Goal: Use online tool/utility: Utilize a website feature to perform a specific function

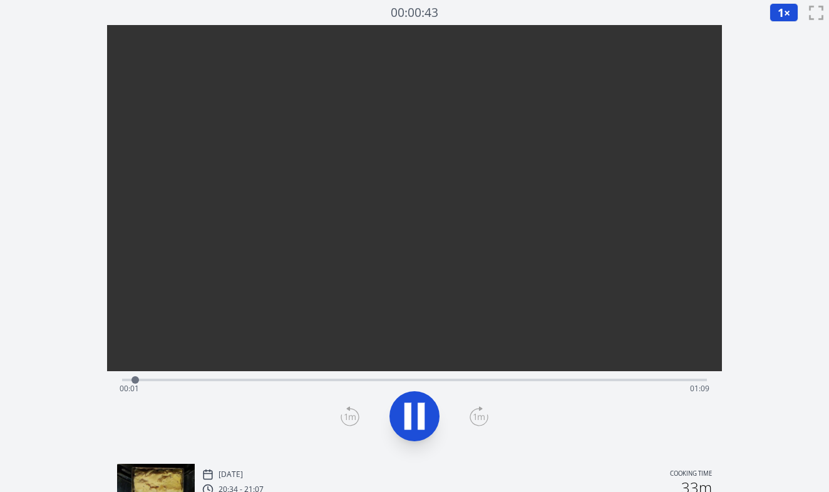
click at [252, 381] on div "Time elapsed: 00:01 Time remaining: 01:09" at bounding box center [415, 389] width 591 height 20
click at [321, 333] on video at bounding box center [415, 179] width 616 height 308
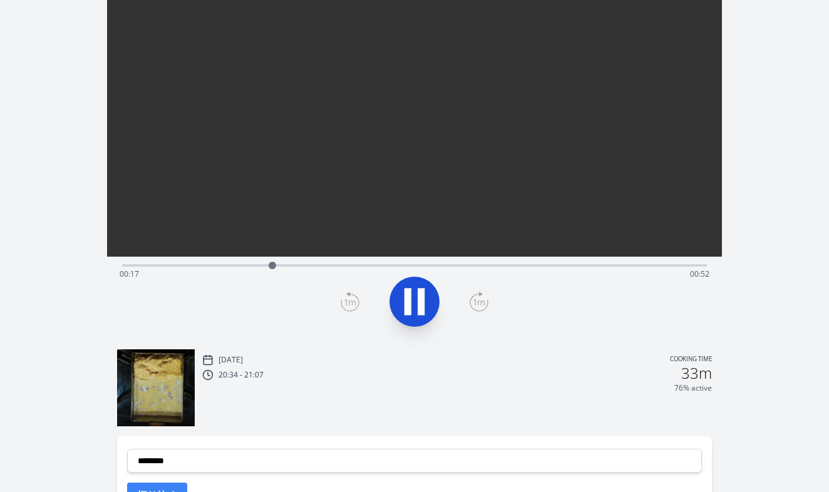
scroll to position [116, 0]
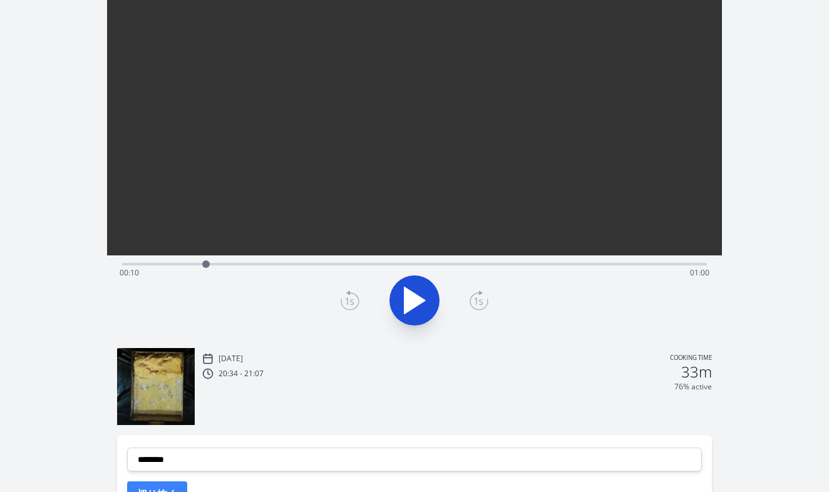
drag, startPoint x: 305, startPoint y: 262, endPoint x: 206, endPoint y: 272, distance: 99.5
click at [206, 272] on div at bounding box center [206, 264] width 19 height 19
click at [417, 301] on icon at bounding box center [414, 300] width 35 height 35
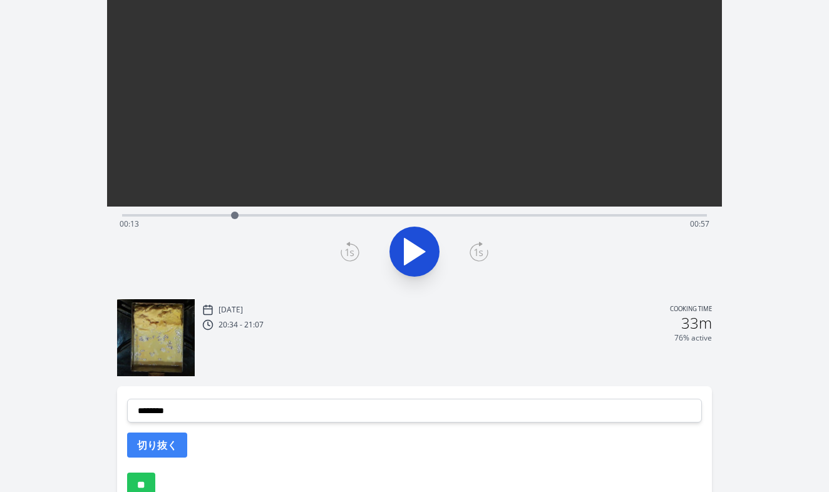
scroll to position [187, 0]
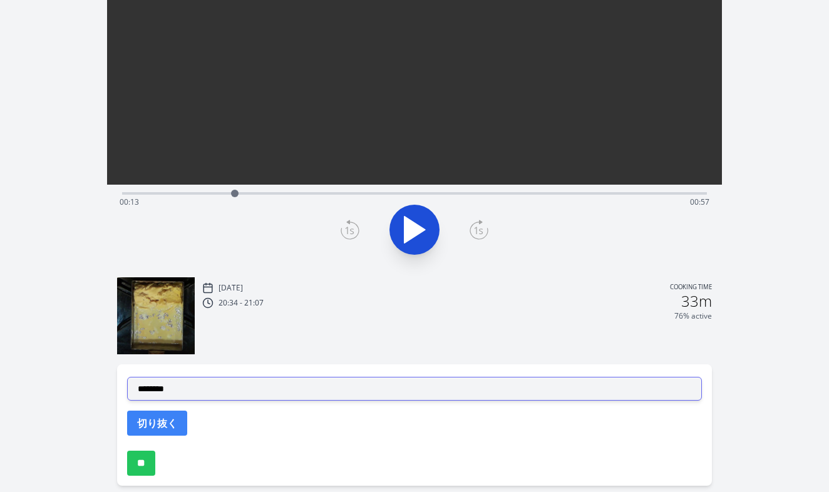
select select "**********"
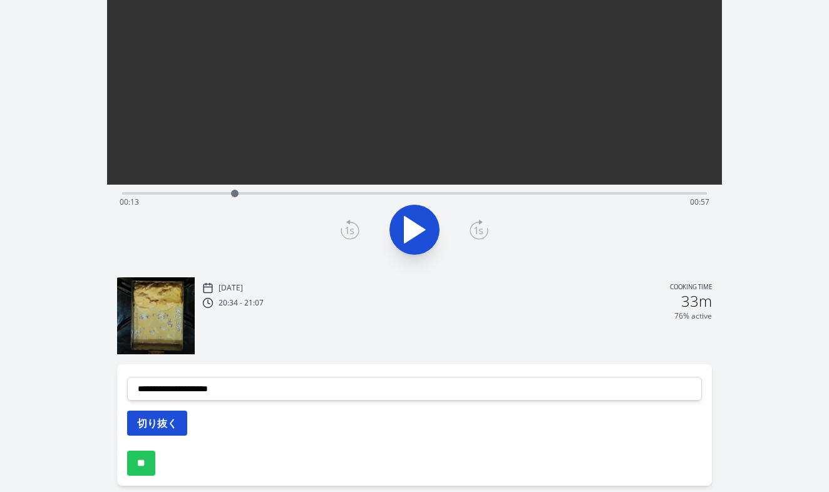
click at [163, 427] on button "切り抜く" at bounding box center [157, 423] width 60 height 25
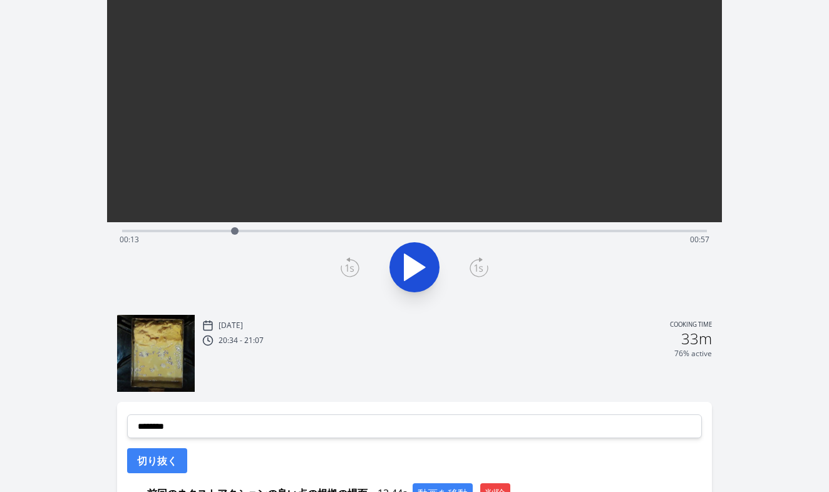
scroll to position [138, 0]
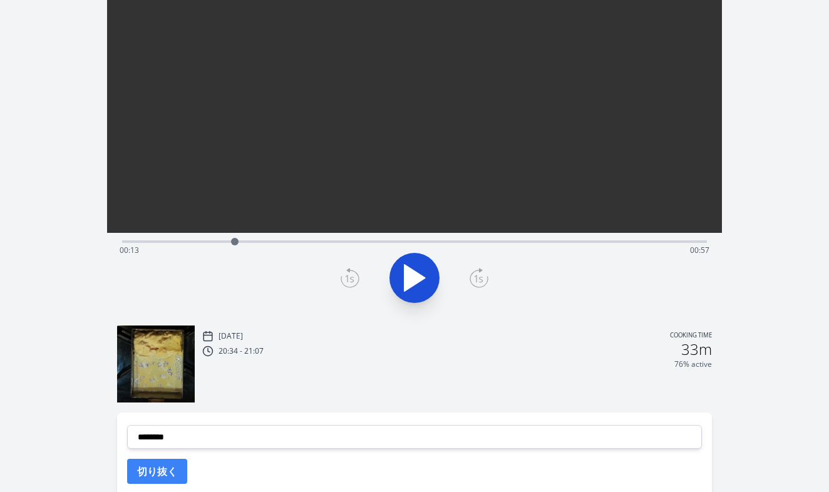
click at [279, 239] on div "Time elapsed: 00:13 Time remaining: 00:57" at bounding box center [415, 240] width 586 height 15
click at [309, 238] on div "Time elapsed: 00:18 Time remaining: 00:51" at bounding box center [415, 240] width 586 height 15
click at [338, 237] on div "Time elapsed: 00:22 Time remaining: 00:48" at bounding box center [415, 240] width 586 height 15
click at [361, 238] on div "Time elapsed: 00:25 Time remaining: 00:44" at bounding box center [415, 240] width 586 height 15
click at [384, 238] on div "Time elapsed: 00:28 Time remaining: 00:42" at bounding box center [415, 240] width 586 height 15
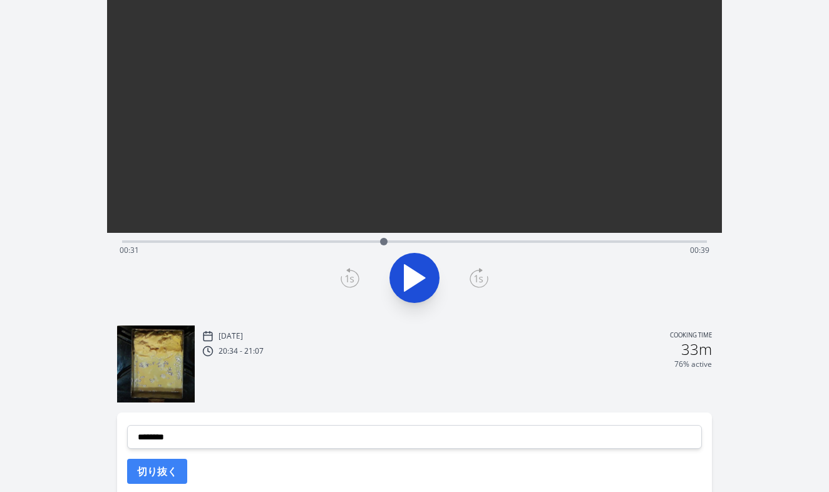
click at [399, 238] on div "Time elapsed: 00:31 Time remaining: 00:39" at bounding box center [415, 240] width 586 height 15
click at [427, 236] on div "Time elapsed: 00:32 Time remaining: 00:37" at bounding box center [415, 240] width 586 height 15
click at [442, 236] on div "Time elapsed: 00:36 Time remaining: 00:34" at bounding box center [415, 240] width 586 height 15
click at [460, 239] on div "Time elapsed: 00:38 Time remaining: 00:32" at bounding box center [415, 240] width 586 height 15
click at [463, 239] on div at bounding box center [459, 241] width 19 height 19
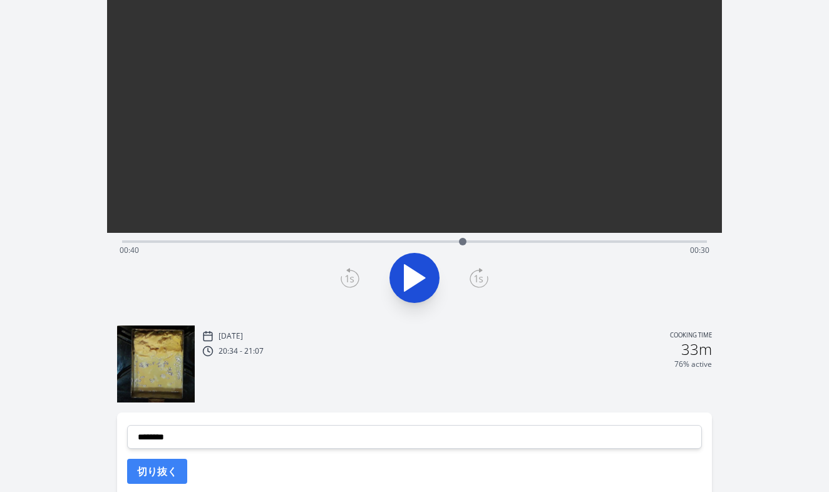
click at [487, 238] on div "Time elapsed: 00:40 Time remaining: 00:30" at bounding box center [415, 240] width 586 height 15
click at [502, 241] on div "Time elapsed: 00:43 Time remaining: 00:27" at bounding box center [415, 251] width 591 height 20
click at [521, 241] on div "Time elapsed: 00:45 Time remaining: 00:25" at bounding box center [415, 251] width 591 height 20
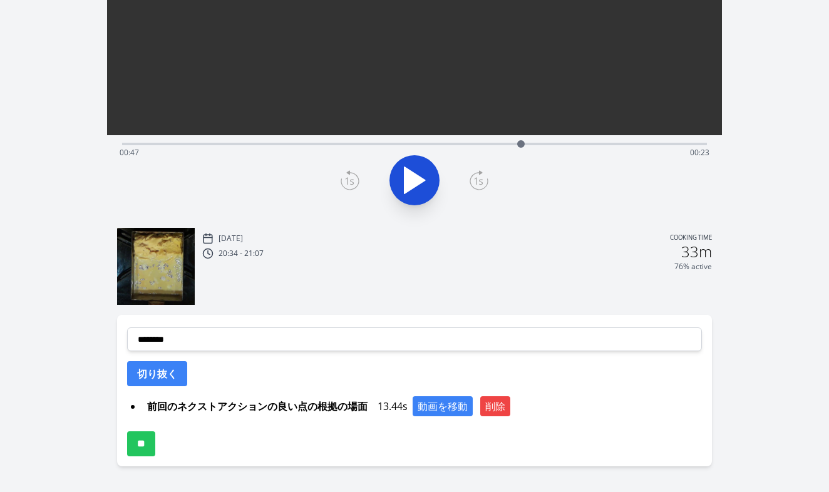
scroll to position [249, 0]
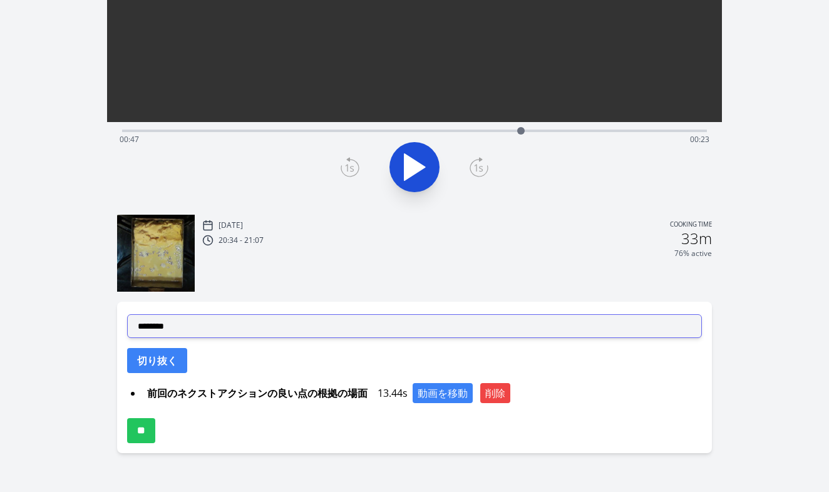
select select "**********"
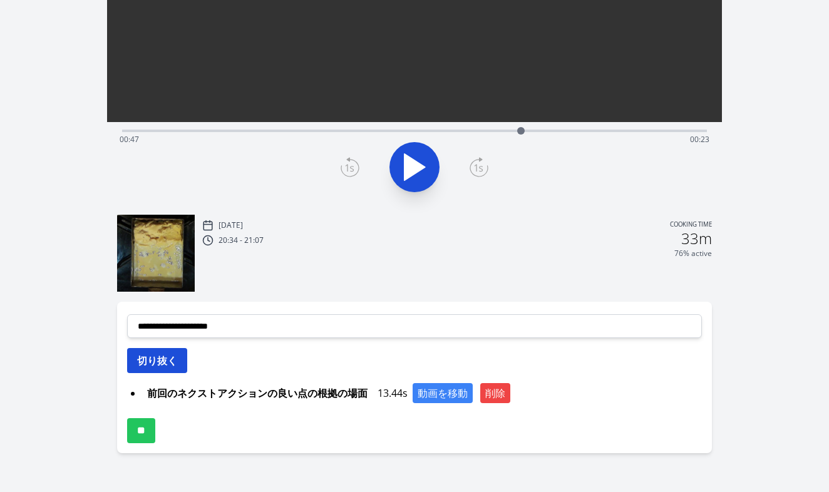
click at [161, 360] on button "切り抜く" at bounding box center [157, 360] width 60 height 25
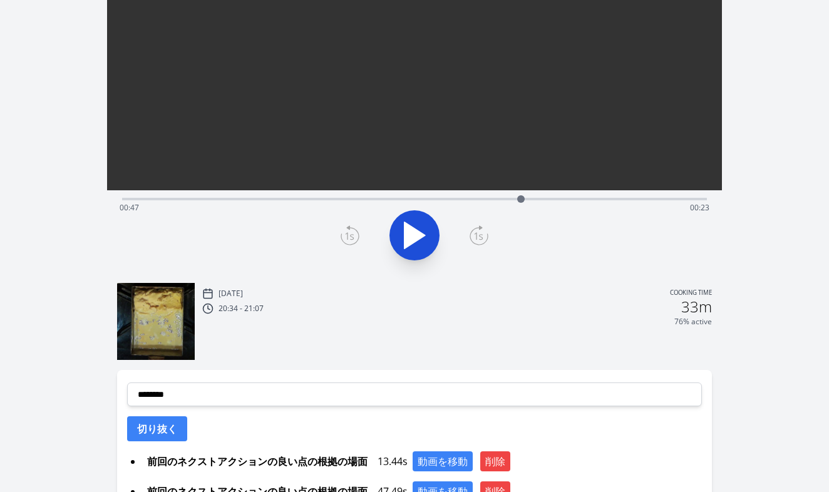
scroll to position [173, 0]
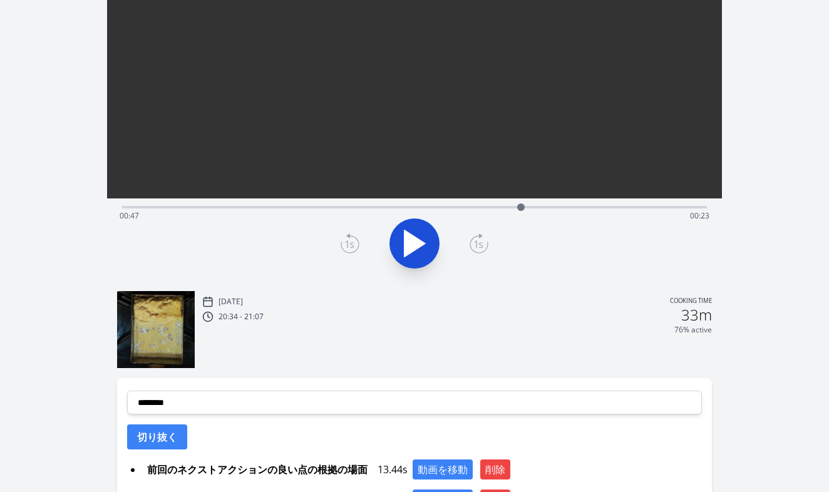
click at [330, 204] on div "Time elapsed: 00:47 Time remaining: 00:23" at bounding box center [415, 206] width 586 height 15
click at [294, 207] on div "Time elapsed: 00:24 Time remaining: 00:45" at bounding box center [415, 216] width 591 height 20
click at [348, 207] on div "Time elapsed: 00:20 Time remaining: 00:50" at bounding box center [415, 216] width 591 height 20
click at [377, 209] on div "Time elapsed: 00:26 Time remaining: 00:43" at bounding box center [415, 216] width 591 height 20
click at [391, 208] on div "Time elapsed: 00:30 Time remaining: 00:40" at bounding box center [415, 216] width 591 height 20
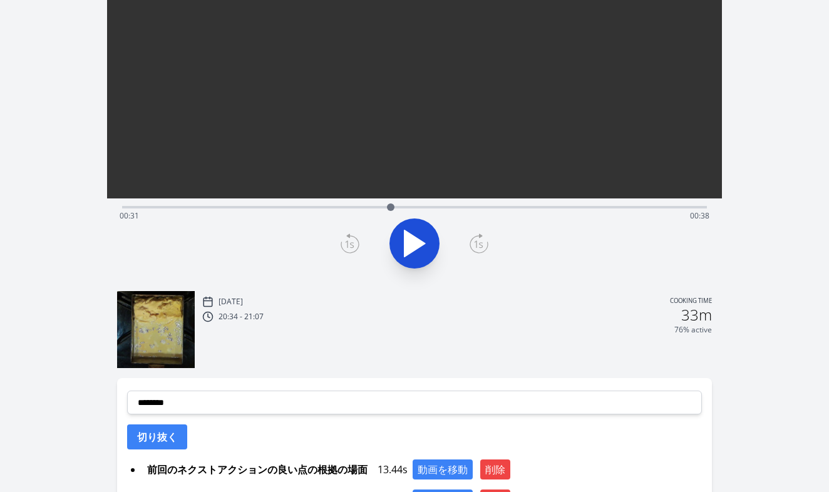
click at [407, 207] on div "Time elapsed: 00:31 Time remaining: 00:38" at bounding box center [415, 216] width 591 height 20
click at [356, 209] on div "Time elapsed: 00:33 Time remaining: 00:36" at bounding box center [415, 216] width 591 height 20
click at [319, 209] on div "Time elapsed: 00:27 Time remaining: 00:42" at bounding box center [415, 216] width 591 height 20
click at [286, 207] on div "Time elapsed: 00:23 Time remaining: 00:47" at bounding box center [415, 216] width 591 height 20
click at [261, 207] on div "Time elapsed: 00:19 Time remaining: 00:51" at bounding box center [415, 216] width 591 height 20
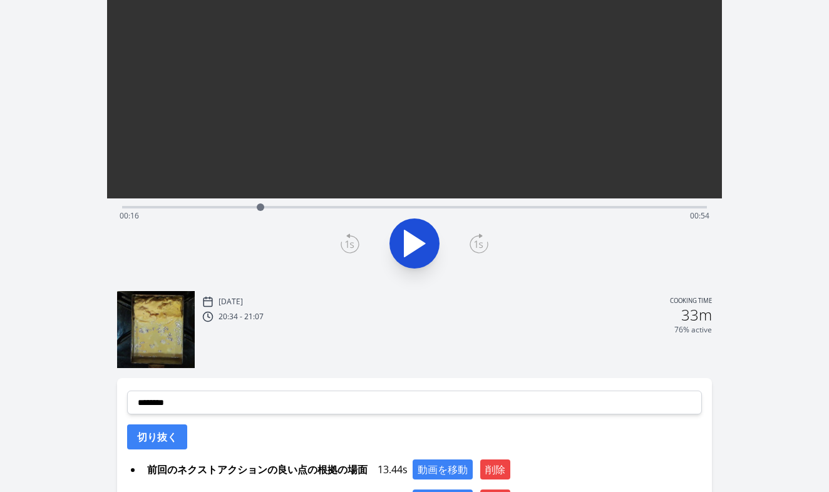
click at [240, 204] on div "Time elapsed: 00:16 Time remaining: 00:54" at bounding box center [415, 206] width 586 height 15
click at [217, 206] on div "Time elapsed: 00:14 Time remaining: 00:56" at bounding box center [415, 216] width 591 height 20
click at [194, 205] on div "Time elapsed: 00:11 Time remaining: 00:59" at bounding box center [415, 206] width 586 height 15
click at [403, 244] on icon at bounding box center [414, 243] width 35 height 35
click at [408, 246] on icon at bounding box center [408, 243] width 7 height 27
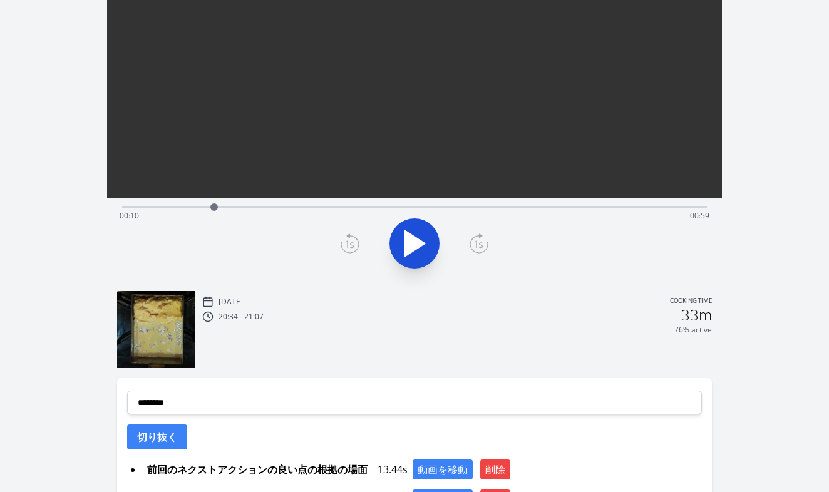
click at [408, 246] on icon at bounding box center [415, 244] width 21 height 26
click at [409, 246] on icon at bounding box center [408, 243] width 7 height 27
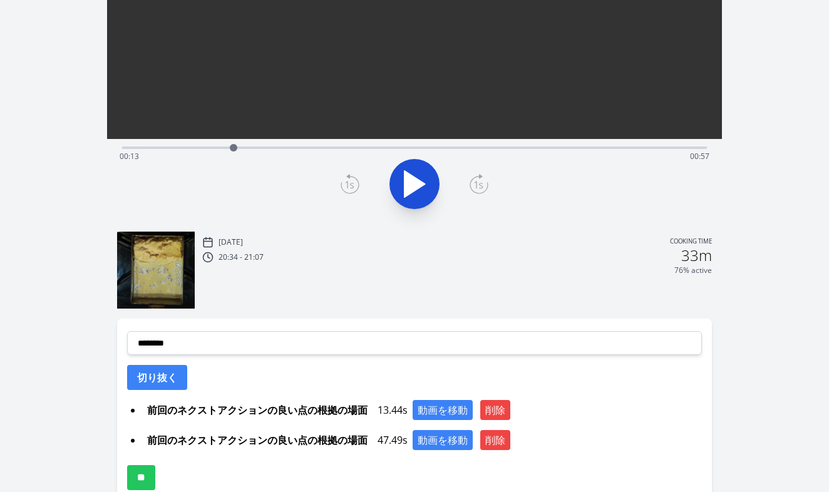
scroll to position [265, 0]
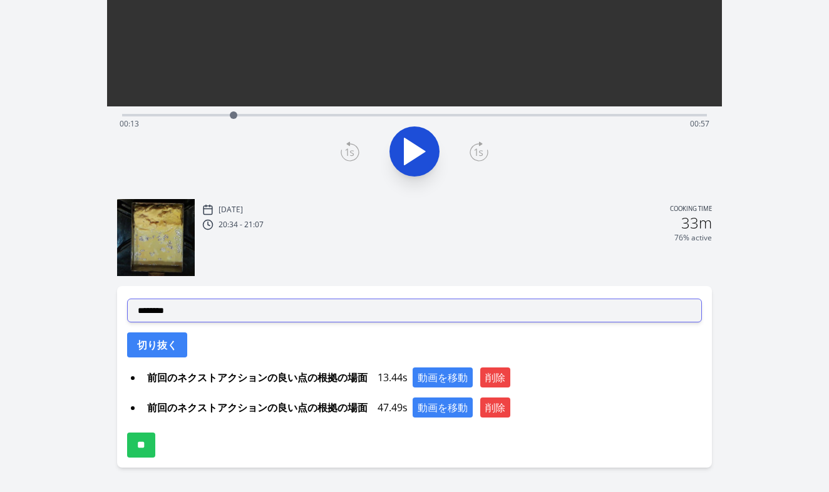
select select "**********"
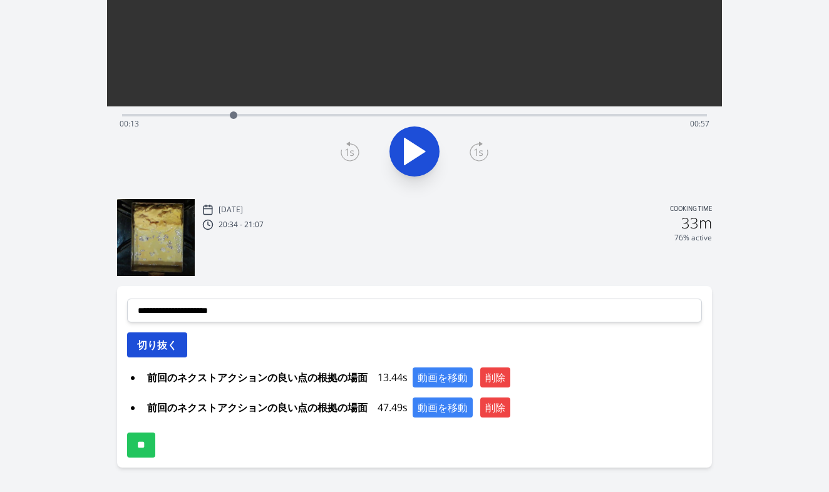
click at [172, 348] on button "切り抜く" at bounding box center [157, 345] width 60 height 25
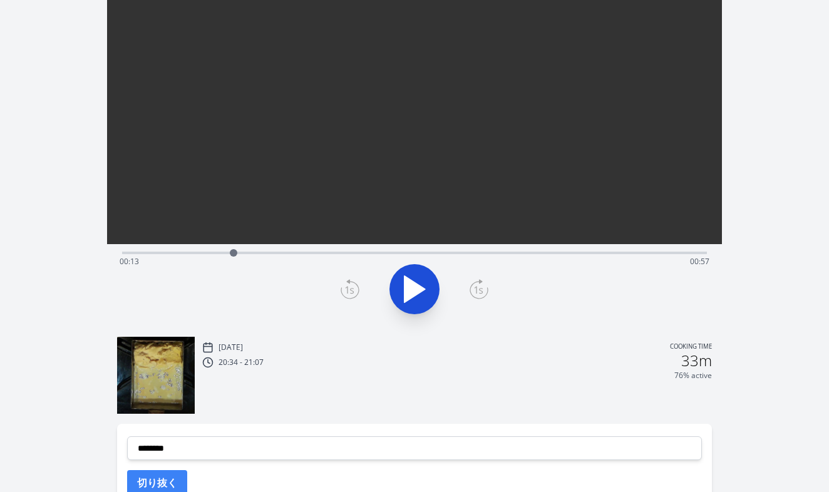
scroll to position [118, 0]
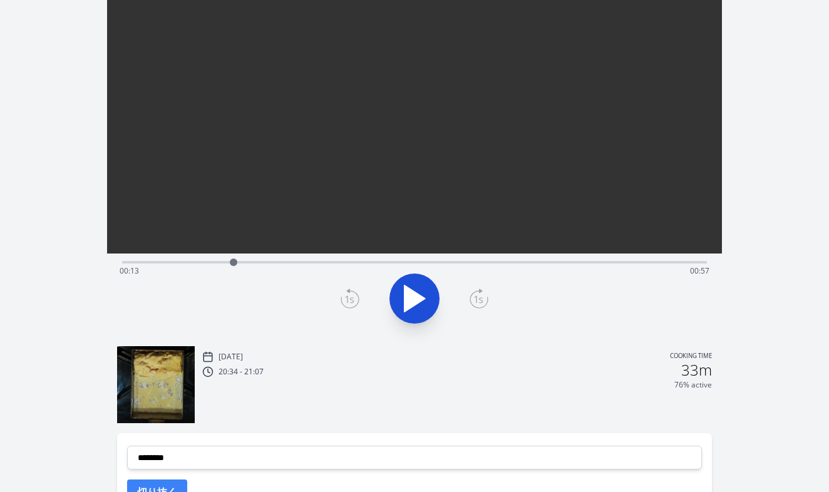
click at [425, 264] on div "Time elapsed: 00:13 Time remaining: 00:57" at bounding box center [415, 271] width 591 height 20
click at [525, 262] on div "Time elapsed: 00:36 Time remaining: 00:34" at bounding box center [415, 271] width 591 height 20
click at [560, 262] on div "Time elapsed: 00:47 Time remaining: 00:22" at bounding box center [415, 271] width 591 height 20
click at [596, 261] on div "Time elapsed: 00:52 Time remaining: 00:18" at bounding box center [415, 271] width 591 height 20
click at [626, 261] on div "Time elapsed: 00:56 Time remaining: 00:14" at bounding box center [415, 271] width 591 height 20
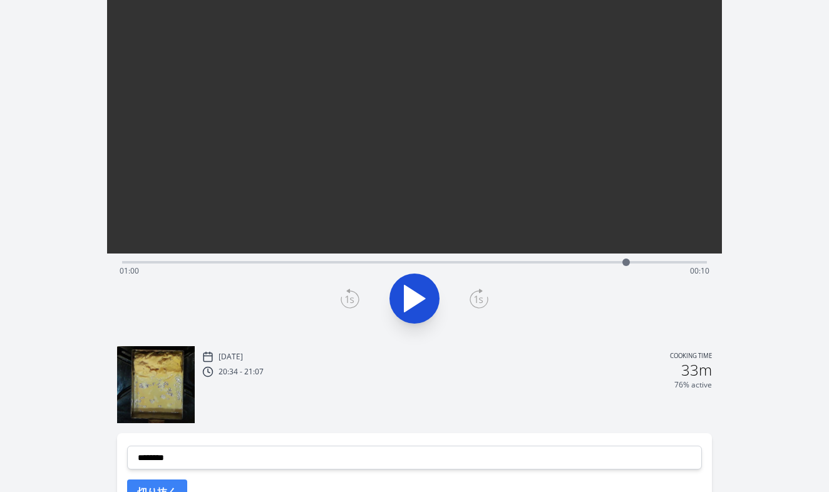
click at [647, 261] on div "Time elapsed: 01:00 Time remaining: 00:10" at bounding box center [415, 271] width 591 height 20
click at [614, 263] on div "Time elapsed: 01:02 Time remaining: 00:08" at bounding box center [415, 271] width 591 height 20
click at [599, 263] on div "Time elapsed: 00:58 Time remaining: 00:12" at bounding box center [415, 271] width 591 height 20
click at [578, 263] on div "Time elapsed: 00:56 Time remaining: 00:13" at bounding box center [415, 271] width 591 height 20
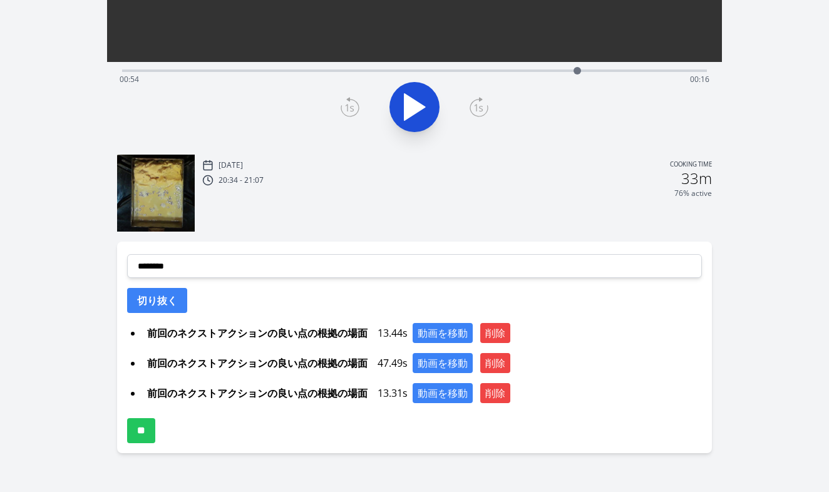
scroll to position [309, 0]
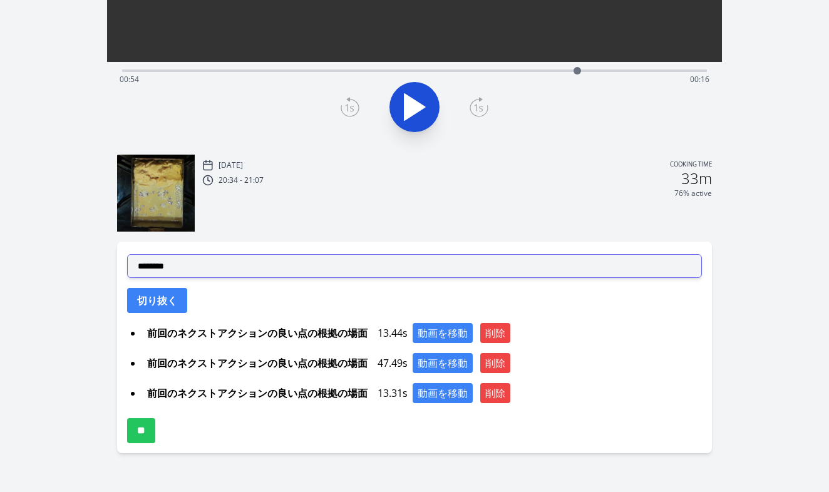
select select "**********"
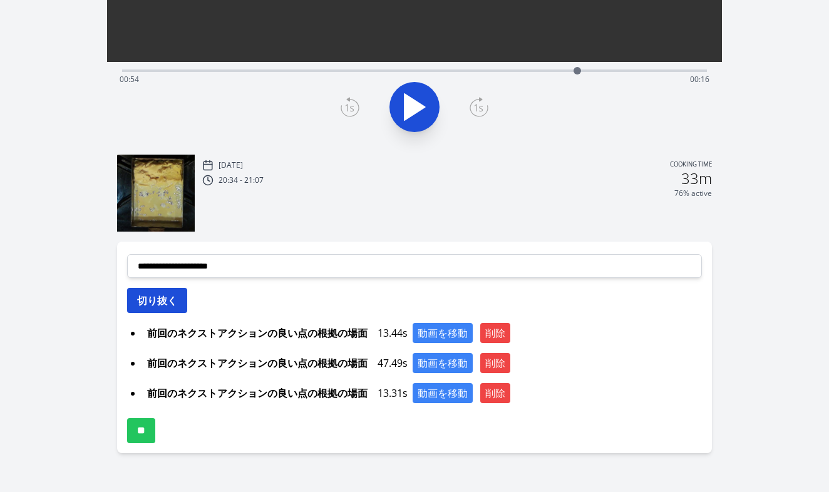
click at [174, 301] on button "切り抜く" at bounding box center [157, 300] width 60 height 25
select select
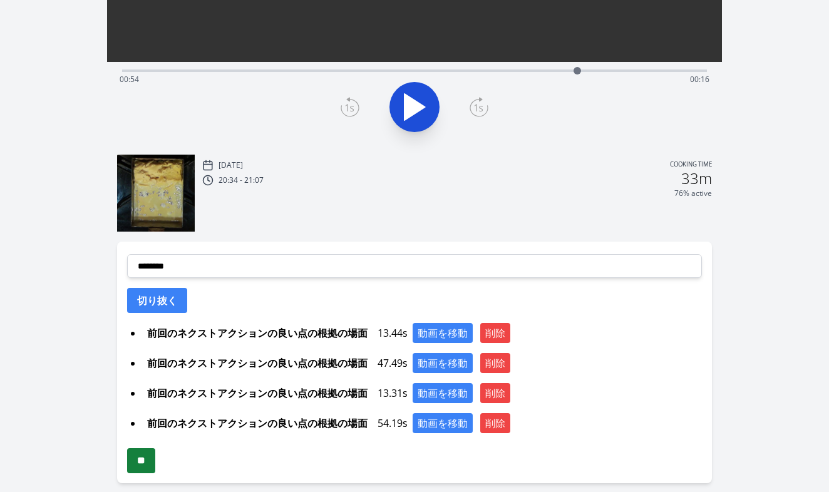
click at [154, 463] on input "**" at bounding box center [141, 461] width 28 height 25
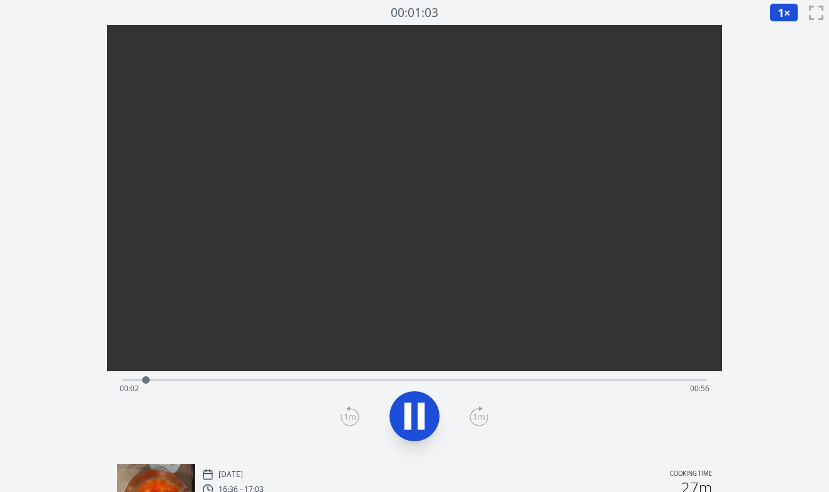
click at [194, 382] on div "Time elapsed: 00:02 Time remaining: 00:56" at bounding box center [415, 389] width 591 height 20
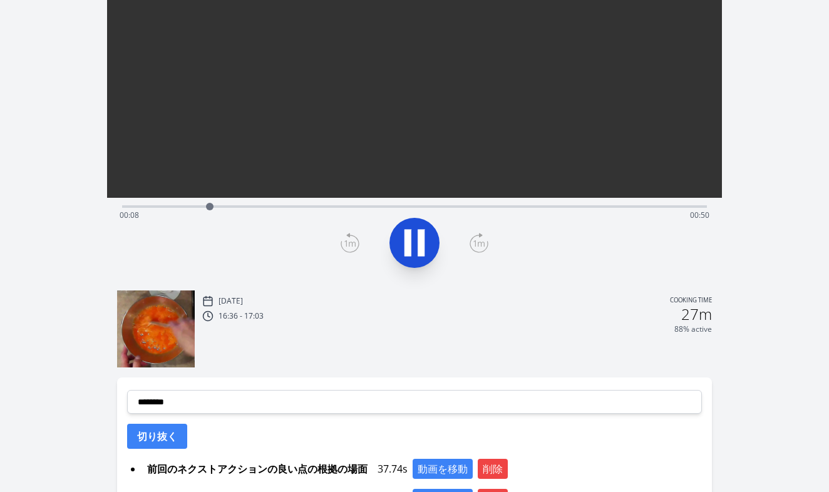
scroll to position [284, 0]
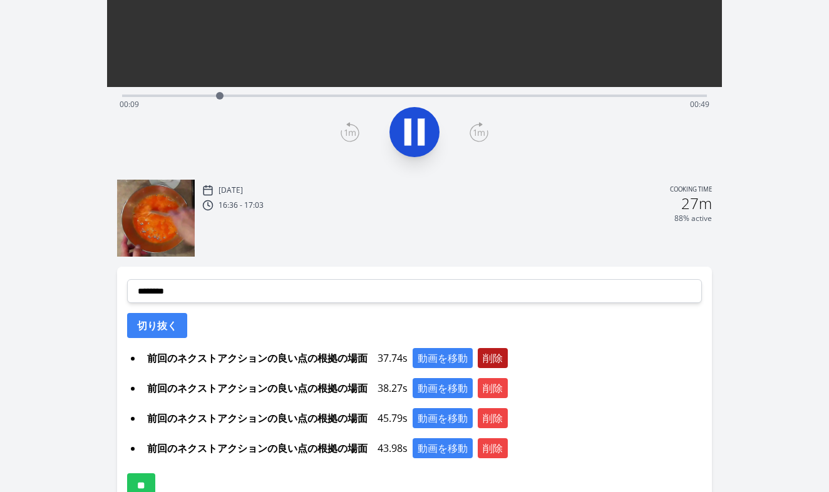
click at [490, 360] on button "削除" at bounding box center [493, 358] width 30 height 20
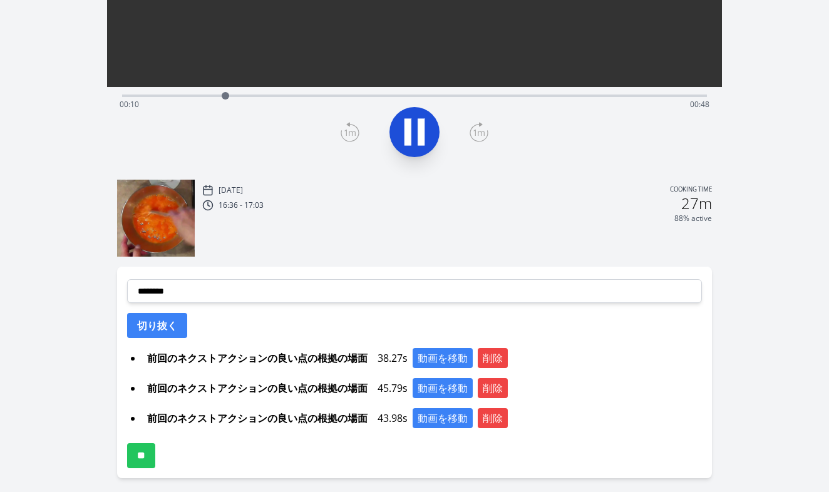
click at [490, 360] on button "削除" at bounding box center [493, 358] width 30 height 20
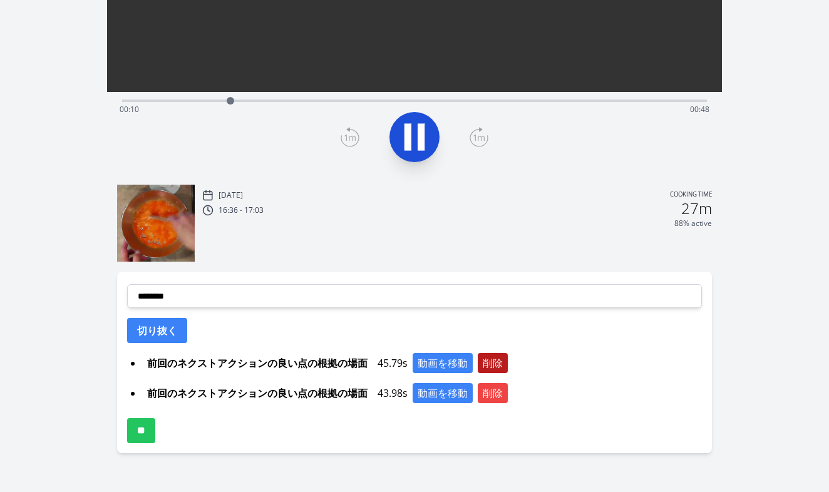
click at [490, 360] on button "削除" at bounding box center [493, 363] width 30 height 20
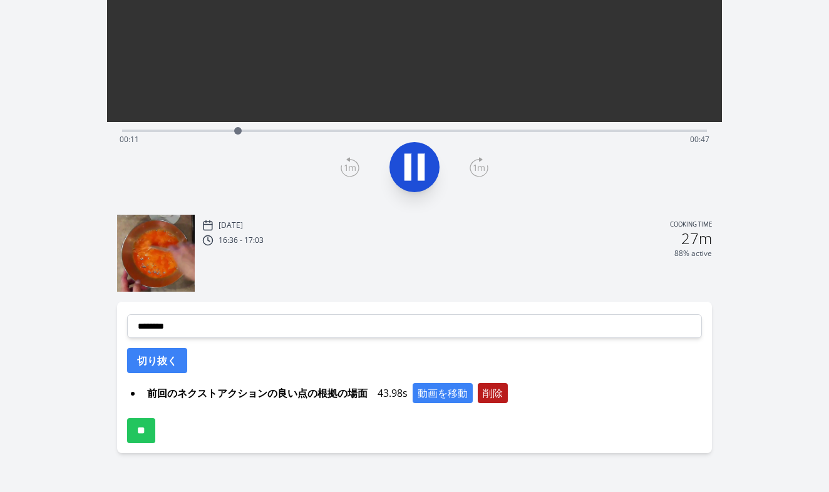
click at [491, 388] on button "削除" at bounding box center [493, 393] width 30 height 20
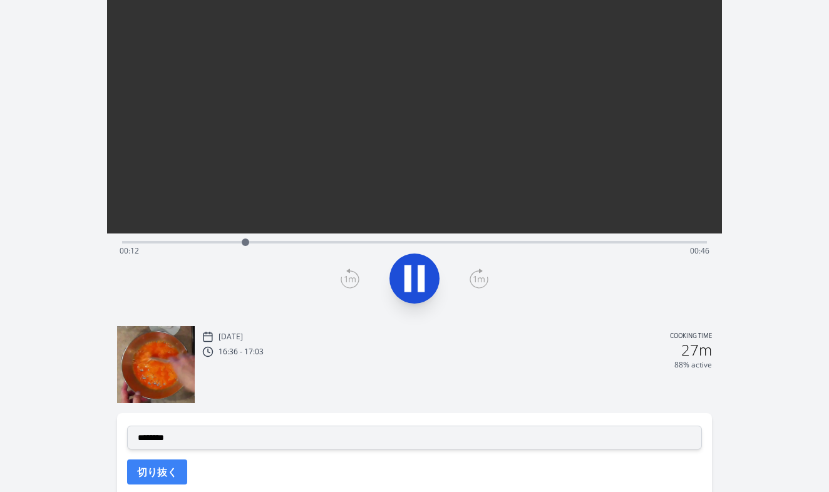
scroll to position [62, 0]
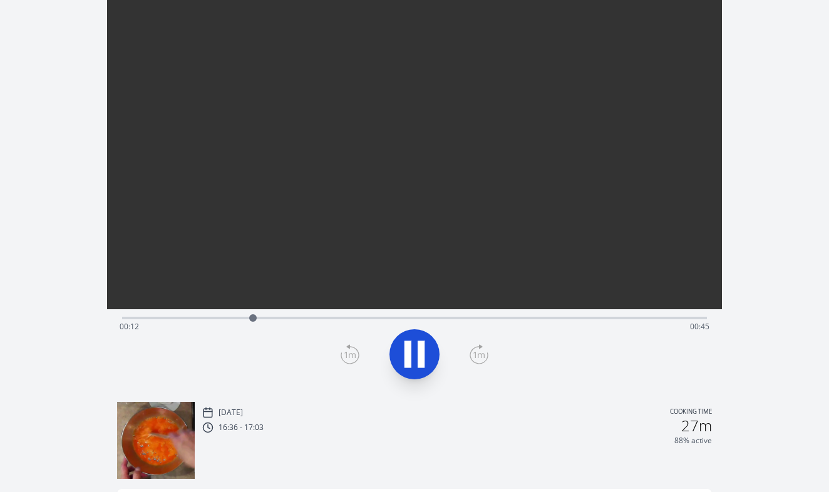
click at [316, 318] on div "Time elapsed: 00:12 Time remaining: 00:45" at bounding box center [415, 327] width 591 height 20
click at [358, 316] on div "Time elapsed: 00:19 Time remaining: 00:39" at bounding box center [415, 316] width 586 height 15
click at [399, 314] on div "Time elapsed: 00:24 Time remaining: 00:34" at bounding box center [415, 316] width 586 height 15
click at [437, 314] on div "Time elapsed: 00:28 Time remaining: 00:30" at bounding box center [415, 316] width 586 height 15
click at [464, 317] on div "Time elapsed: 00:31 Time remaining: 00:27" at bounding box center [415, 327] width 591 height 20
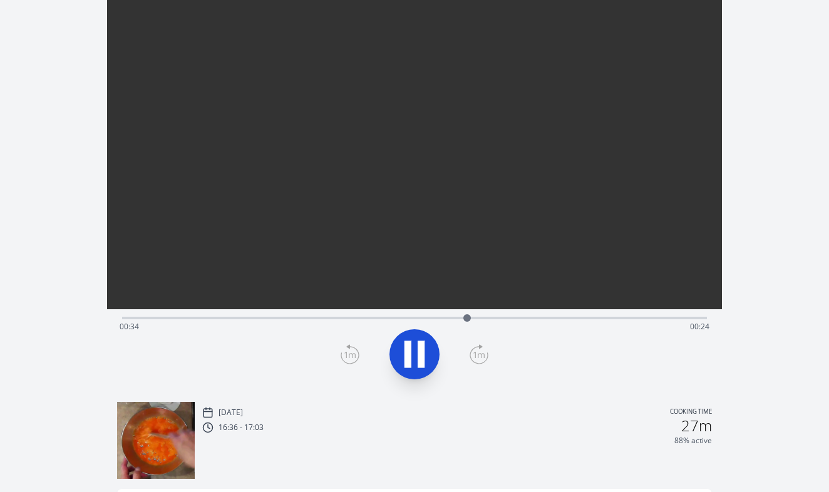
click at [492, 318] on div "Time elapsed: 00:34 Time remaining: 00:24" at bounding box center [415, 327] width 591 height 20
click at [416, 353] on icon at bounding box center [414, 354] width 35 height 35
click at [416, 353] on icon at bounding box center [415, 354] width 21 height 26
click at [416, 353] on icon at bounding box center [414, 354] width 35 height 35
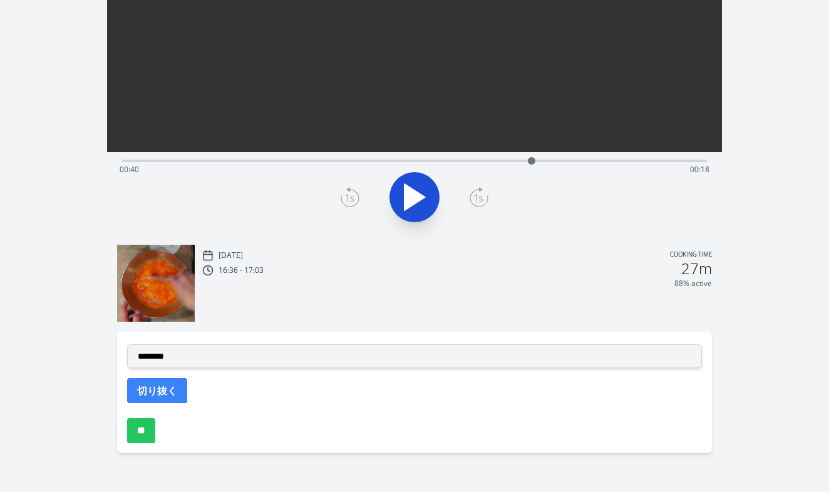
scroll to position [219, 0]
select select "**********"
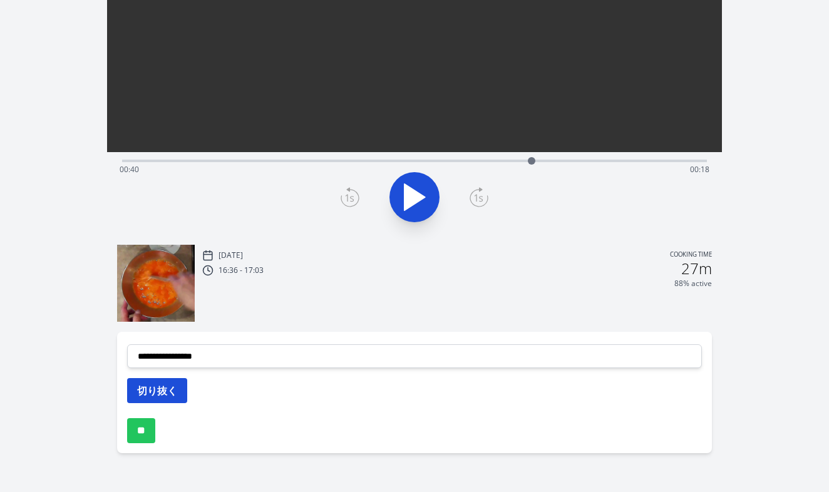
click at [167, 393] on button "切り抜く" at bounding box center [157, 390] width 60 height 25
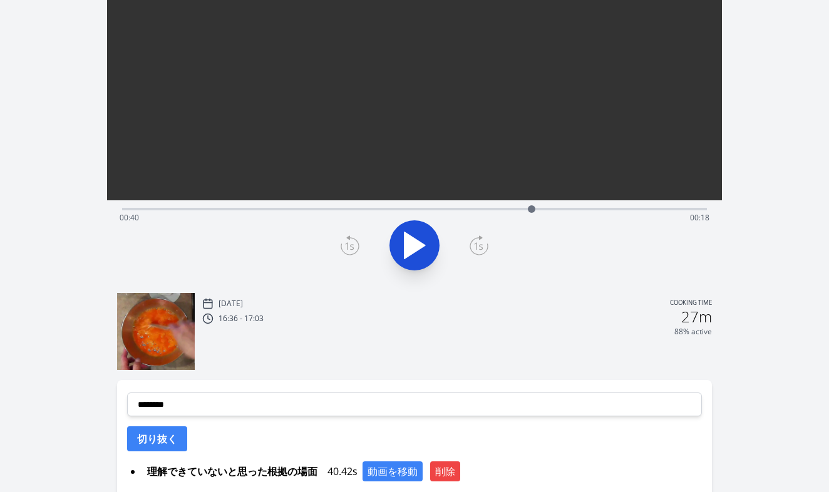
scroll to position [142, 0]
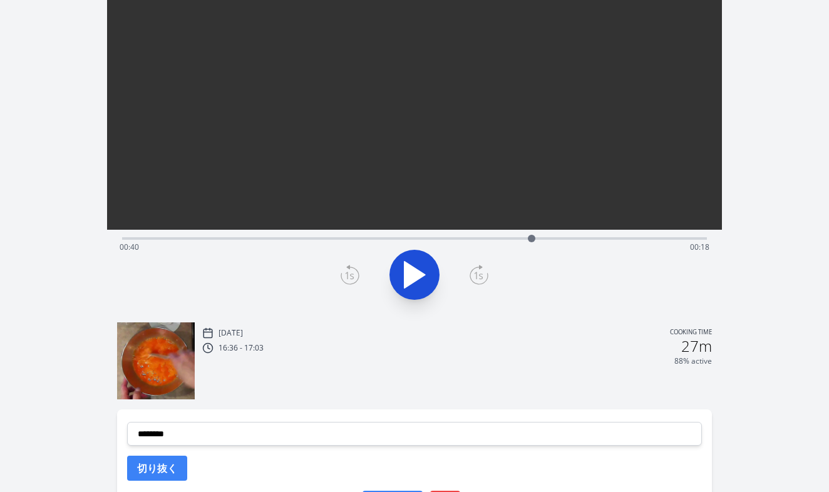
click at [550, 234] on div "Time elapsed: 00:40 Time remaining: 00:18" at bounding box center [415, 237] width 586 height 15
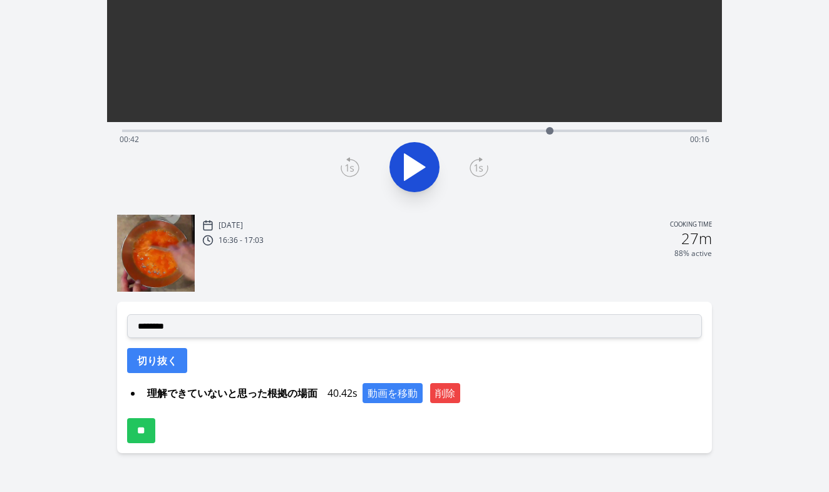
scroll to position [249, 0]
select select "**********"
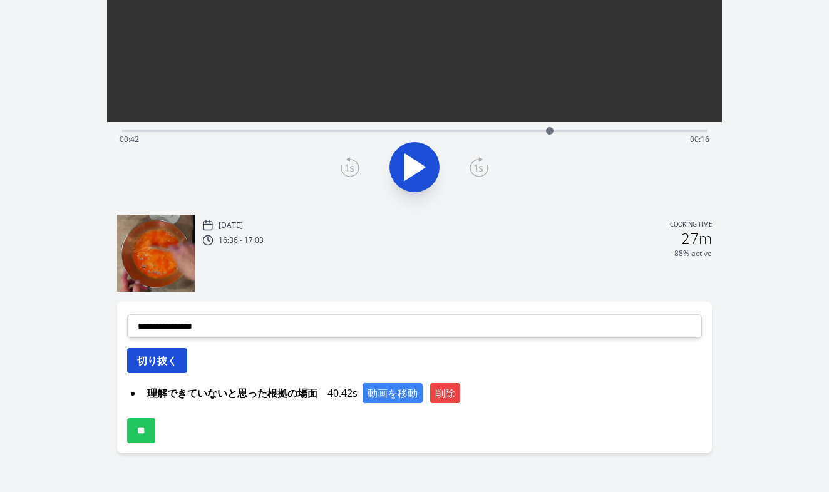
click at [165, 363] on button "切り抜く" at bounding box center [157, 360] width 60 height 25
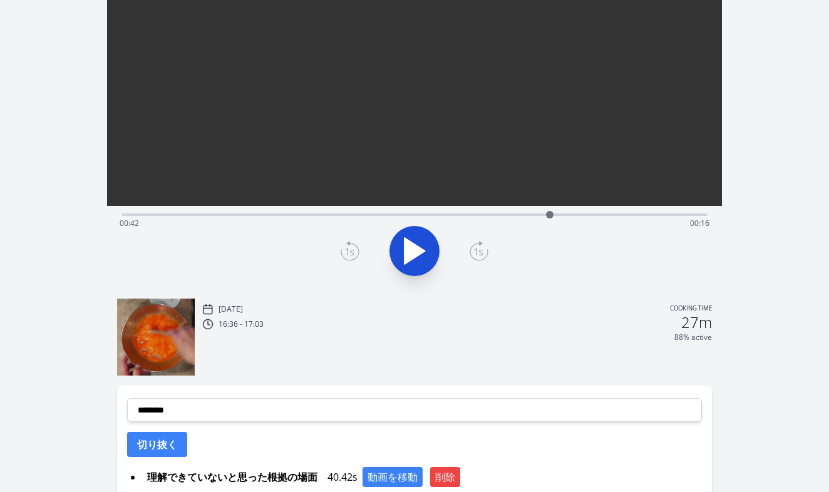
scroll to position [157, 0]
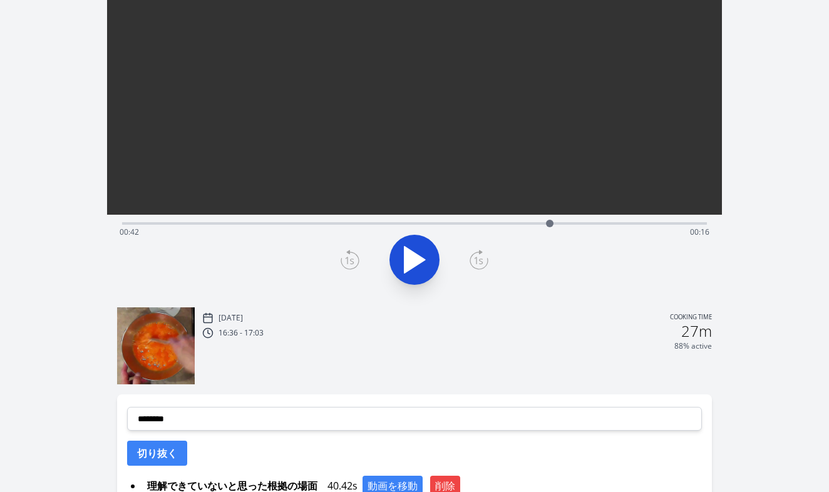
click at [486, 222] on div "Time elapsed: 00:42 Time remaining: 00:16" at bounding box center [415, 232] width 591 height 20
click at [503, 222] on div "Time elapsed: 00:35 Time remaining: 00:22" at bounding box center [415, 232] width 591 height 20
click at [517, 222] on div "Time elapsed: 00:37 Time remaining: 00:21" at bounding box center [415, 232] width 591 height 20
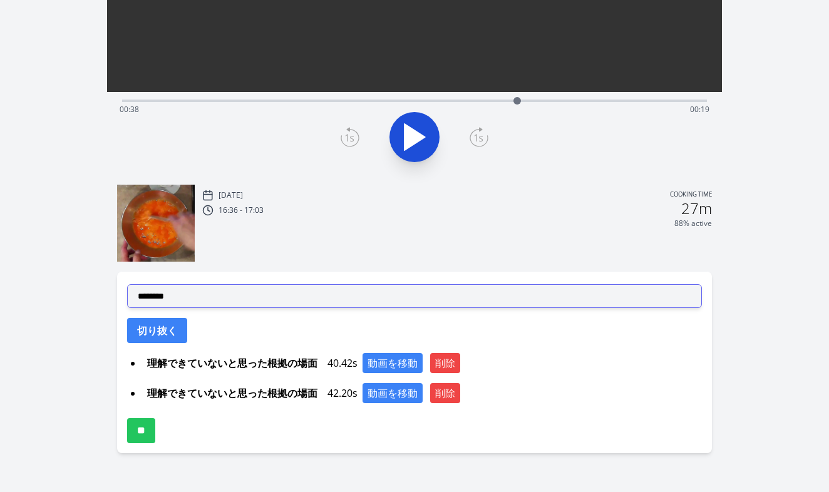
scroll to position [279, 0]
select select "**********"
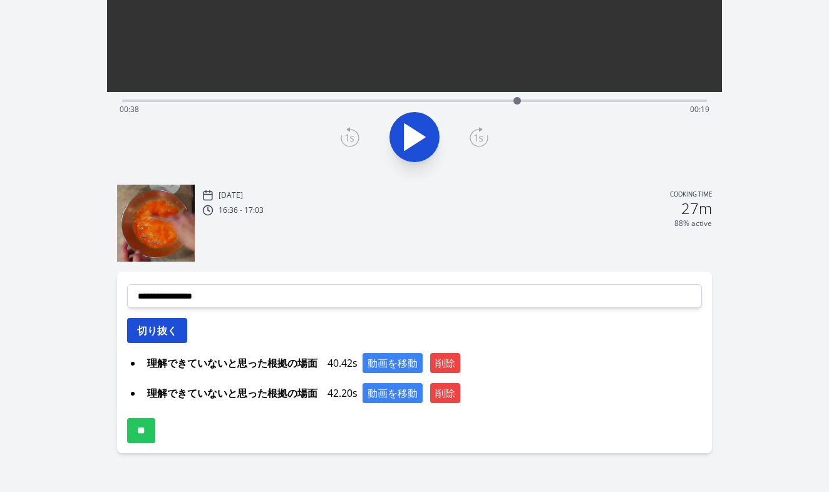
click at [173, 333] on button "切り抜く" at bounding box center [157, 330] width 60 height 25
select select
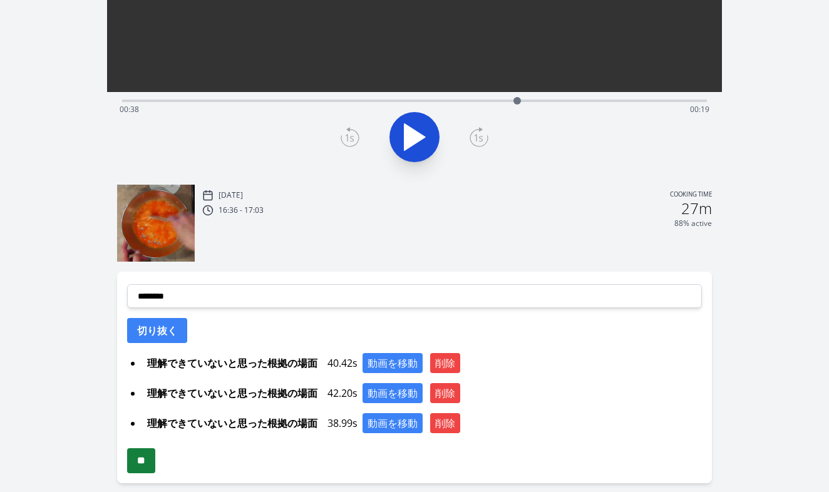
click at [153, 455] on input "**" at bounding box center [141, 461] width 28 height 25
